Goal: Information Seeking & Learning: Learn about a topic

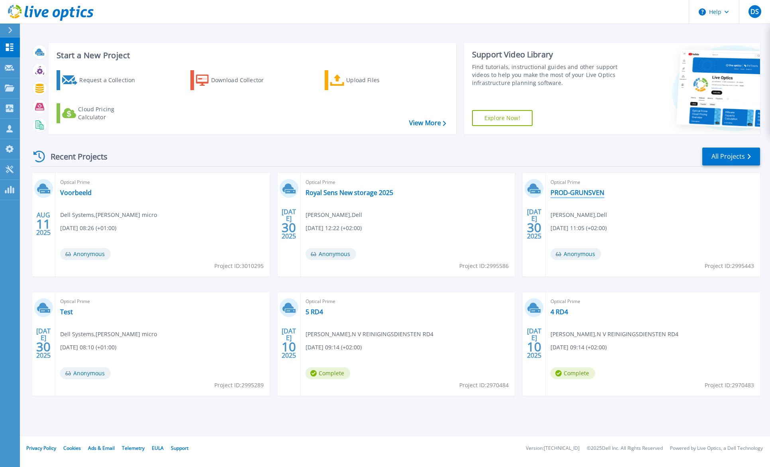
click at [575, 193] on link "PROD-GRUNSVEN" at bounding box center [578, 192] width 54 height 8
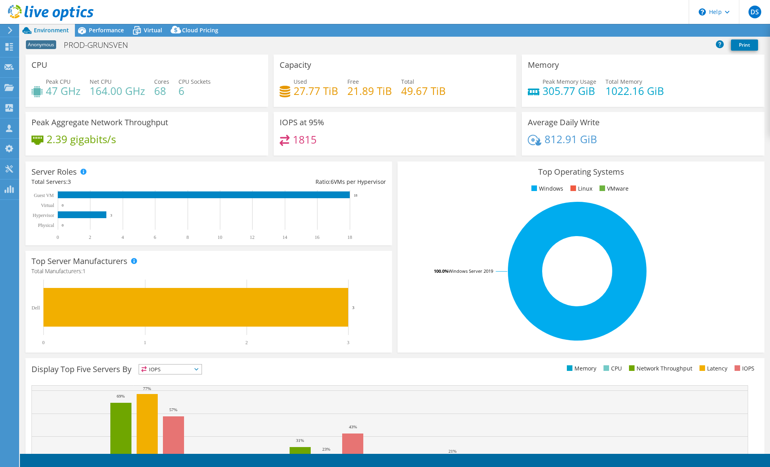
select select "USD"
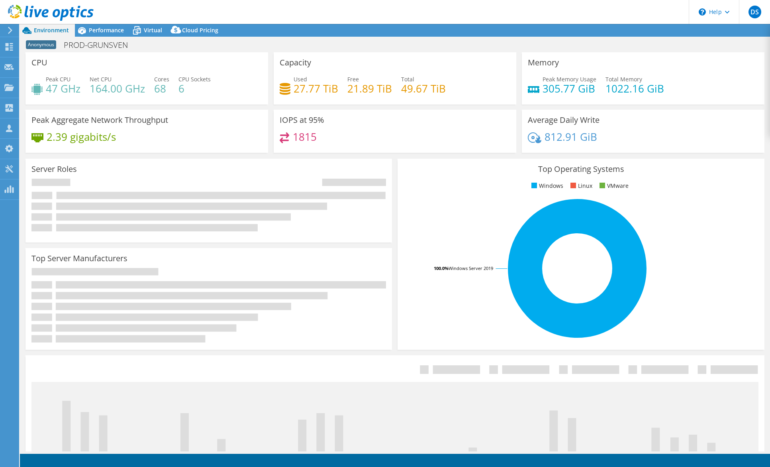
select select "USD"
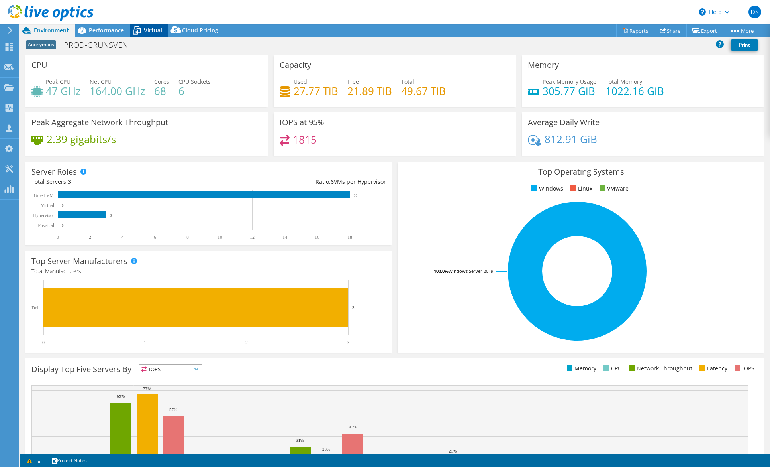
click at [148, 31] on span "Virtual" at bounding box center [153, 30] width 18 height 8
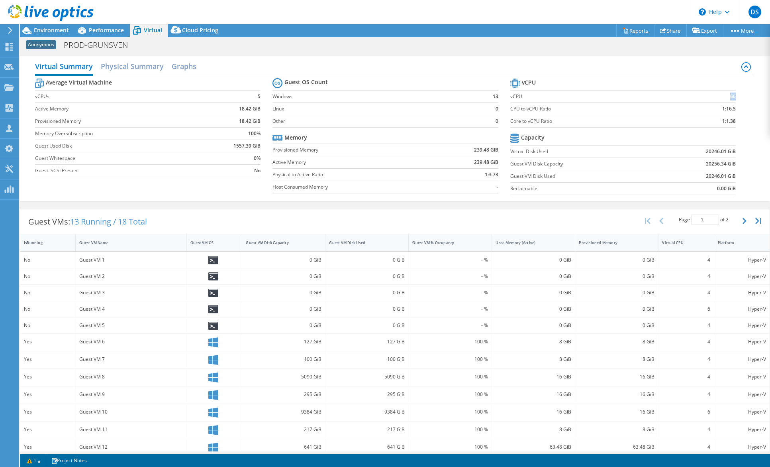
drag, startPoint x: 722, startPoint y: 97, endPoint x: 730, endPoint y: 98, distance: 8.4
click at [730, 98] on td "66" at bounding box center [710, 96] width 51 height 12
click at [109, 30] on span "Performance" at bounding box center [106, 30] width 35 height 8
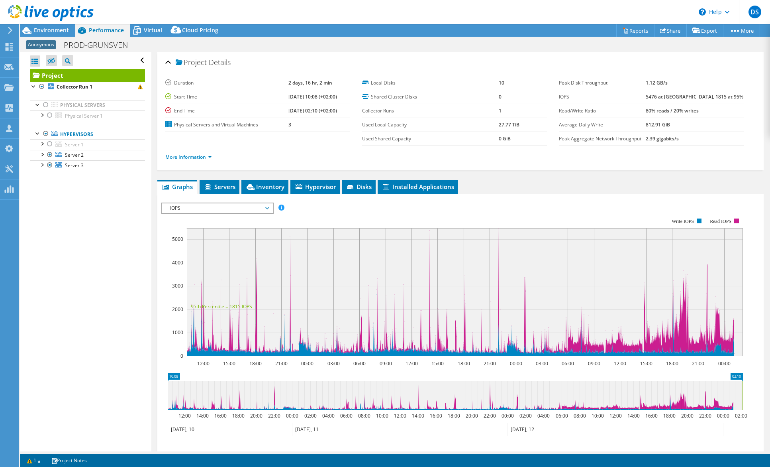
click at [196, 205] on span "IOPS" at bounding box center [217, 208] width 102 height 10
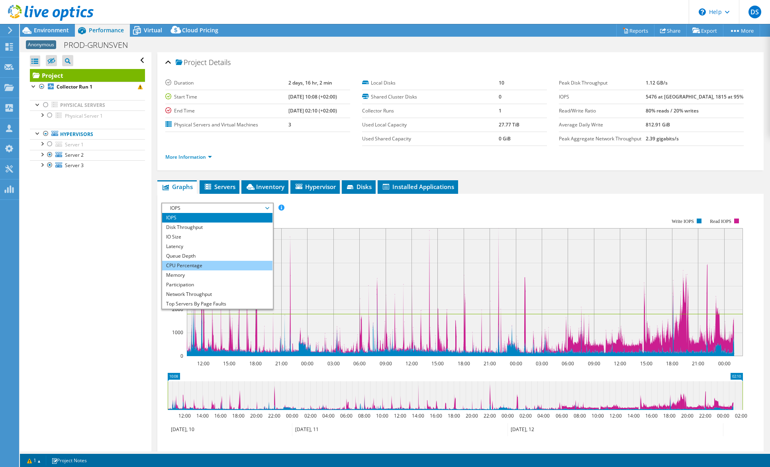
click at [208, 264] on li "CPU Percentage" at bounding box center [217, 266] width 110 height 10
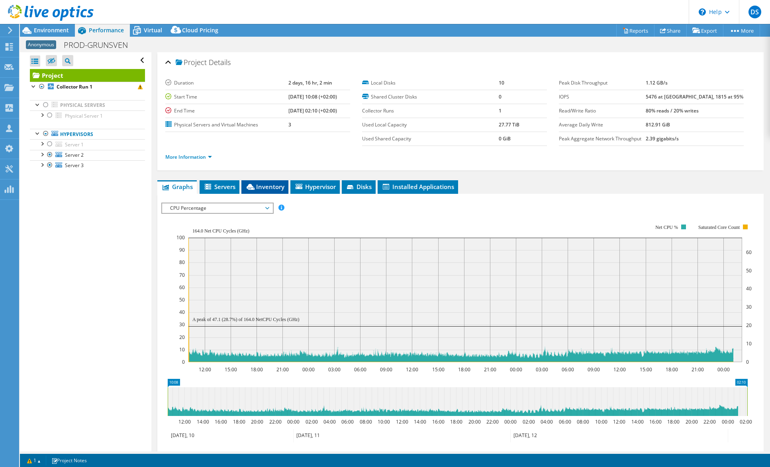
click at [263, 187] on span "Inventory" at bounding box center [264, 186] width 39 height 8
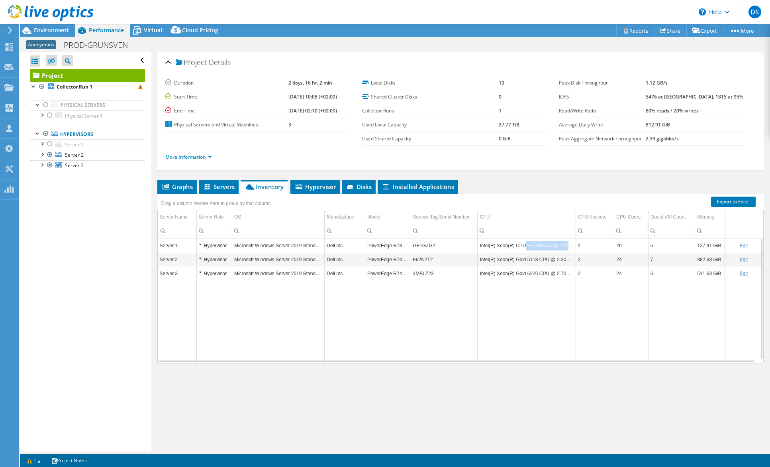
drag, startPoint x: 522, startPoint y: 247, endPoint x: 570, endPoint y: 250, distance: 48.7
click at [570, 250] on td "Intel(R) Xeon(R) CPU E5-2630 v4 @ 2.20GHz" at bounding box center [527, 245] width 98 height 14
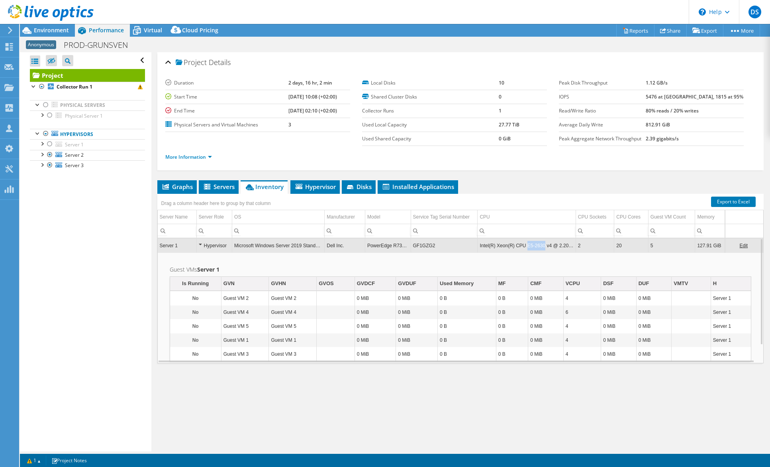
drag, startPoint x: 539, startPoint y: 245, endPoint x: 524, endPoint y: 247, distance: 15.6
click at [524, 247] on td "Intel(R) Xeon(R) CPU E5-2630 v4 @ 2.20GHz" at bounding box center [527, 245] width 98 height 14
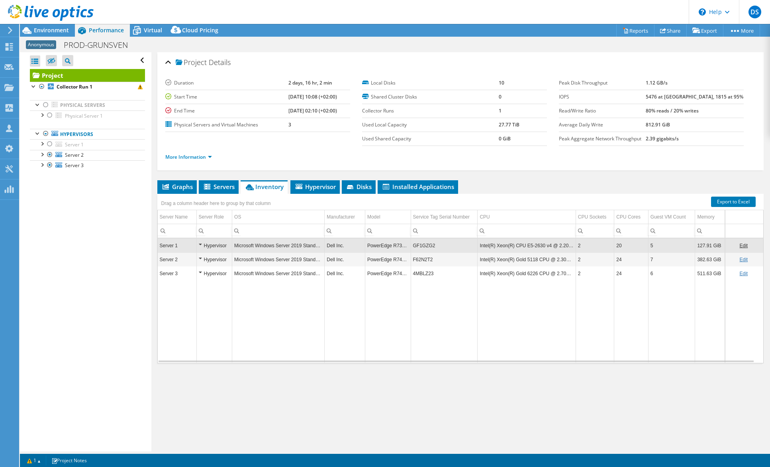
copy td "E5-2630"
click at [97, 29] on span "Performance" at bounding box center [106, 30] width 35 height 8
click at [58, 37] on div "Anonymous PROD-GRUNSVEN Print" at bounding box center [395, 45] width 750 height 16
click at [56, 32] on span "Environment" at bounding box center [51, 30] width 35 height 8
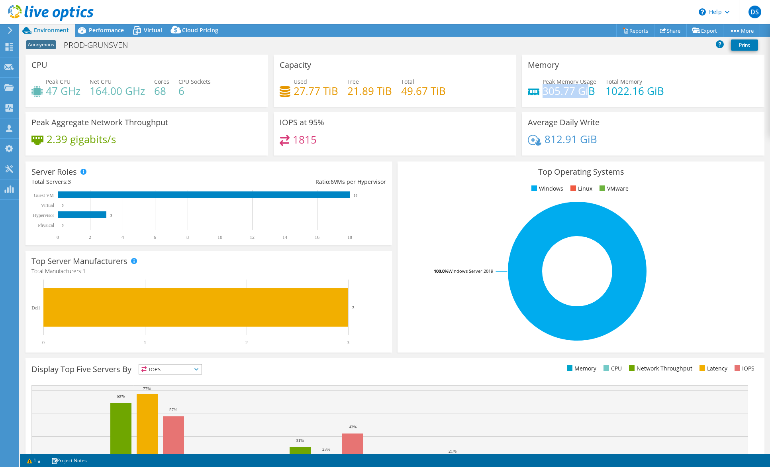
drag, startPoint x: 539, startPoint y: 92, endPoint x: 584, endPoint y: 93, distance: 45.0
click at [584, 93] on h4 "305.77 GiB" at bounding box center [570, 90] width 54 height 9
drag, startPoint x: 292, startPoint y: 94, endPoint x: 326, endPoint y: 96, distance: 33.9
click at [326, 95] on h4 "27.77 TiB" at bounding box center [316, 90] width 45 height 9
click at [107, 31] on span "Performance" at bounding box center [106, 30] width 35 height 8
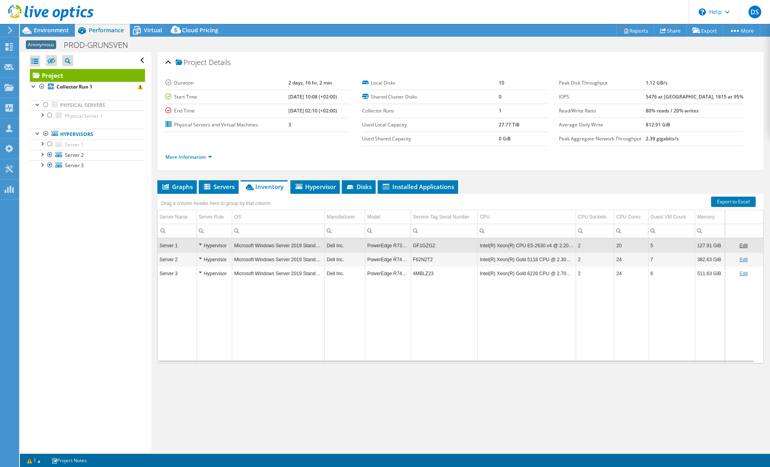
drag, startPoint x: 181, startPoint y: 187, endPoint x: 167, endPoint y: 196, distance: 17.0
click at [181, 187] on span "Graphs" at bounding box center [176, 186] width 31 height 8
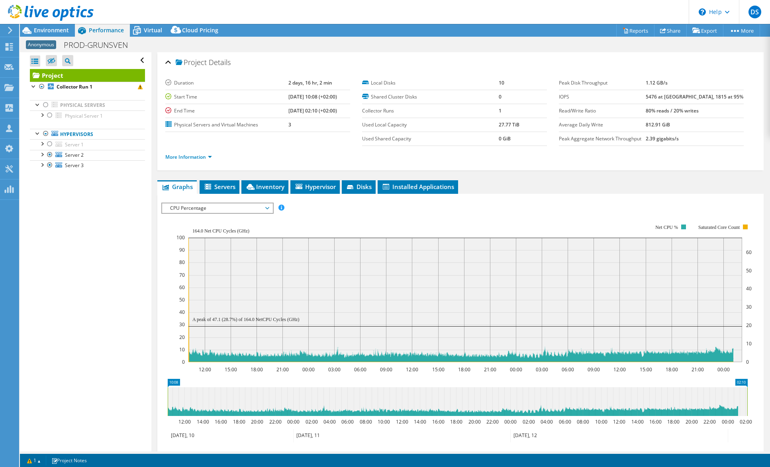
drag, startPoint x: 222, startPoint y: 205, endPoint x: 218, endPoint y: 208, distance: 5.4
click at [222, 205] on span "CPU Percentage" at bounding box center [217, 208] width 102 height 10
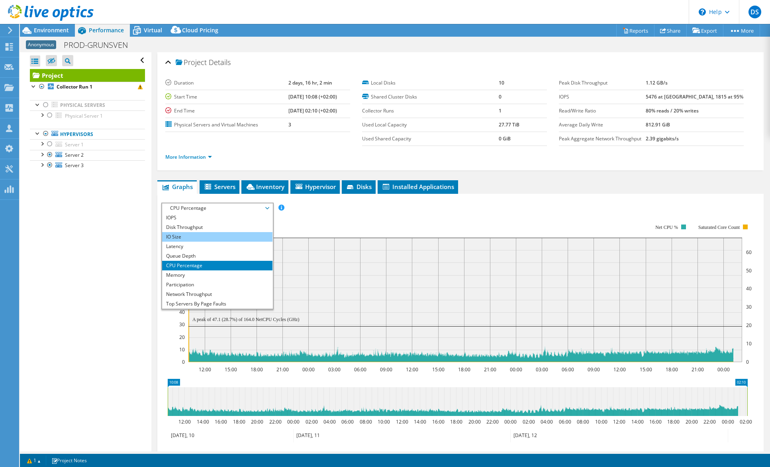
click at [191, 236] on li "IO Size" at bounding box center [217, 237] width 110 height 10
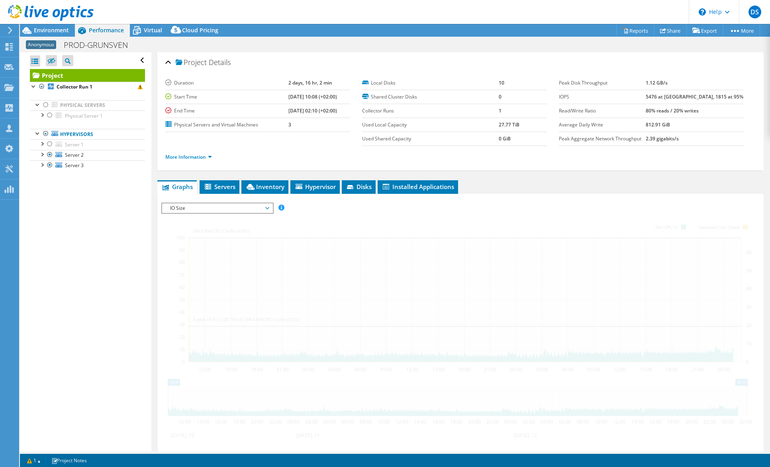
click at [181, 207] on span "IO Size" at bounding box center [217, 208] width 102 height 10
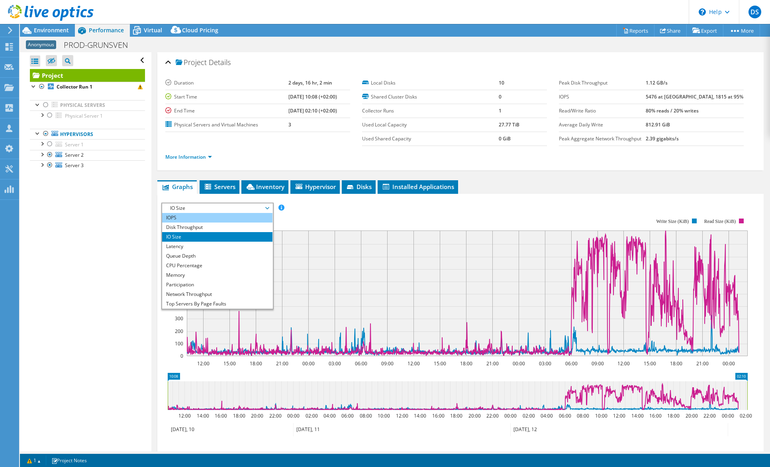
click at [187, 219] on li "IOPS" at bounding box center [217, 218] width 110 height 10
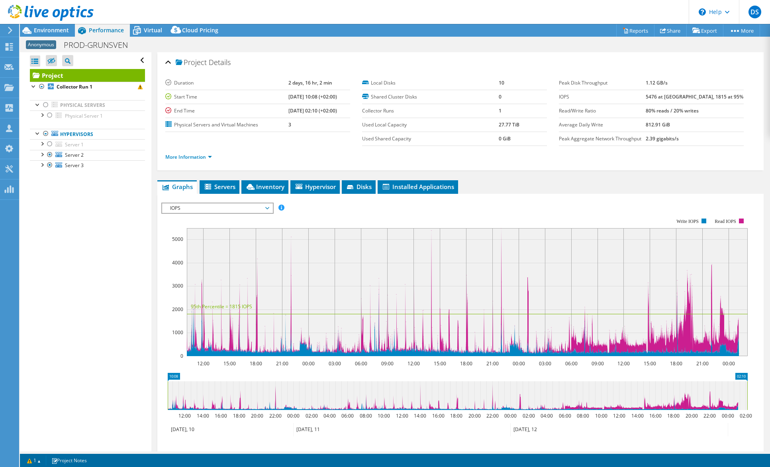
click at [198, 207] on span "IOPS" at bounding box center [217, 208] width 102 height 10
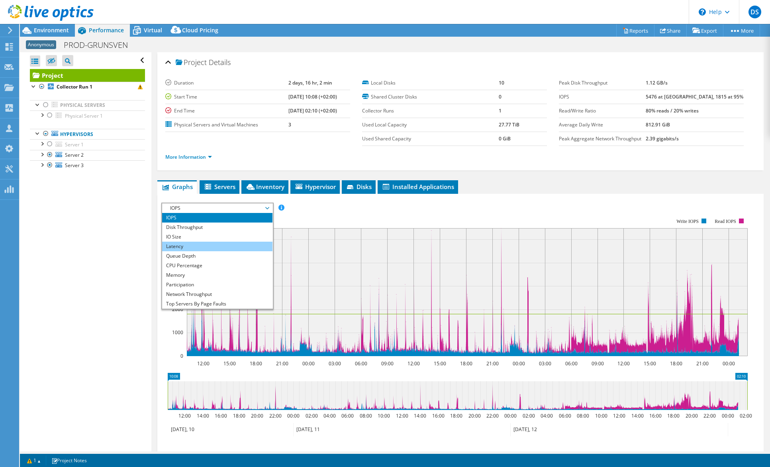
click at [186, 244] on li "Latency" at bounding box center [217, 246] width 110 height 10
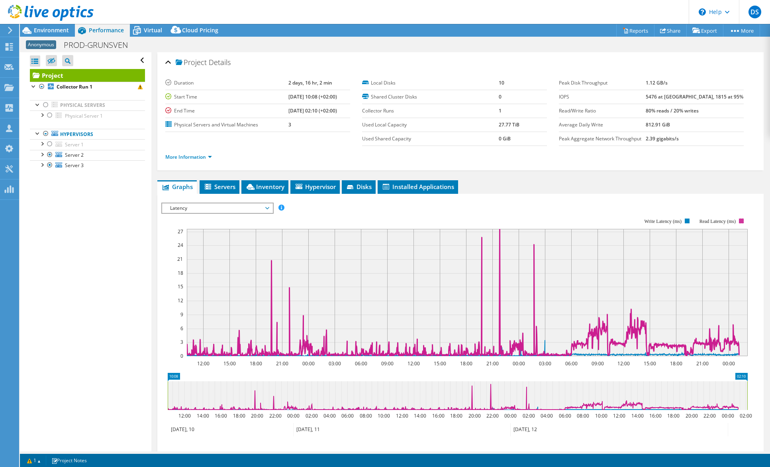
drag, startPoint x: 700, startPoint y: 220, endPoint x: 735, endPoint y: 222, distance: 35.5
click at [735, 222] on text "Read Latency (ms)" at bounding box center [717, 221] width 36 height 6
drag, startPoint x: 699, startPoint y: 219, endPoint x: 736, endPoint y: 223, distance: 37.7
click at [736, 223] on icon "12:00 15:00 18:00 21:00 00:00 03:00 06:00 09:00 12:00 15:00 18:00 21:00 00:00 0…" at bounding box center [457, 286] width 593 height 159
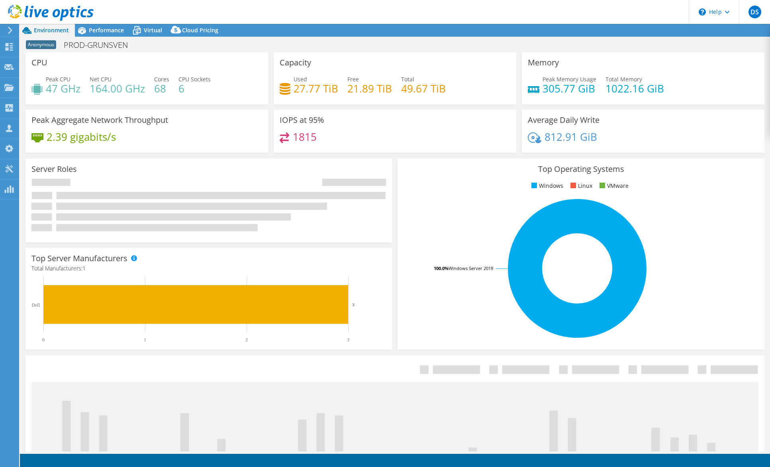
select select "USD"
